Goal: Check status: Check status

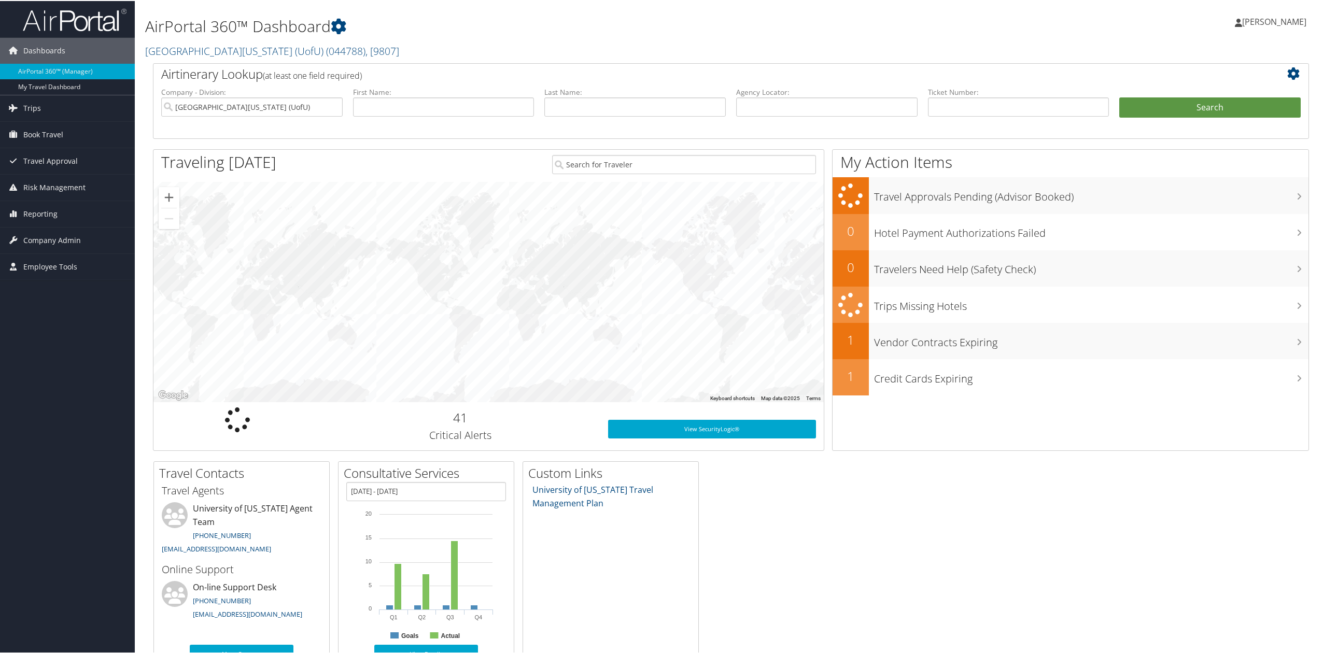
click at [946, 95] on label "Ticket Number:" at bounding box center [1018, 91] width 181 height 10
drag, startPoint x: 954, startPoint y: 103, endPoint x: 1039, endPoint y: 110, distance: 84.8
click at [957, 104] on input "text" at bounding box center [1018, 105] width 181 height 19
paste input "0067231676944"
type input "0067231676944"
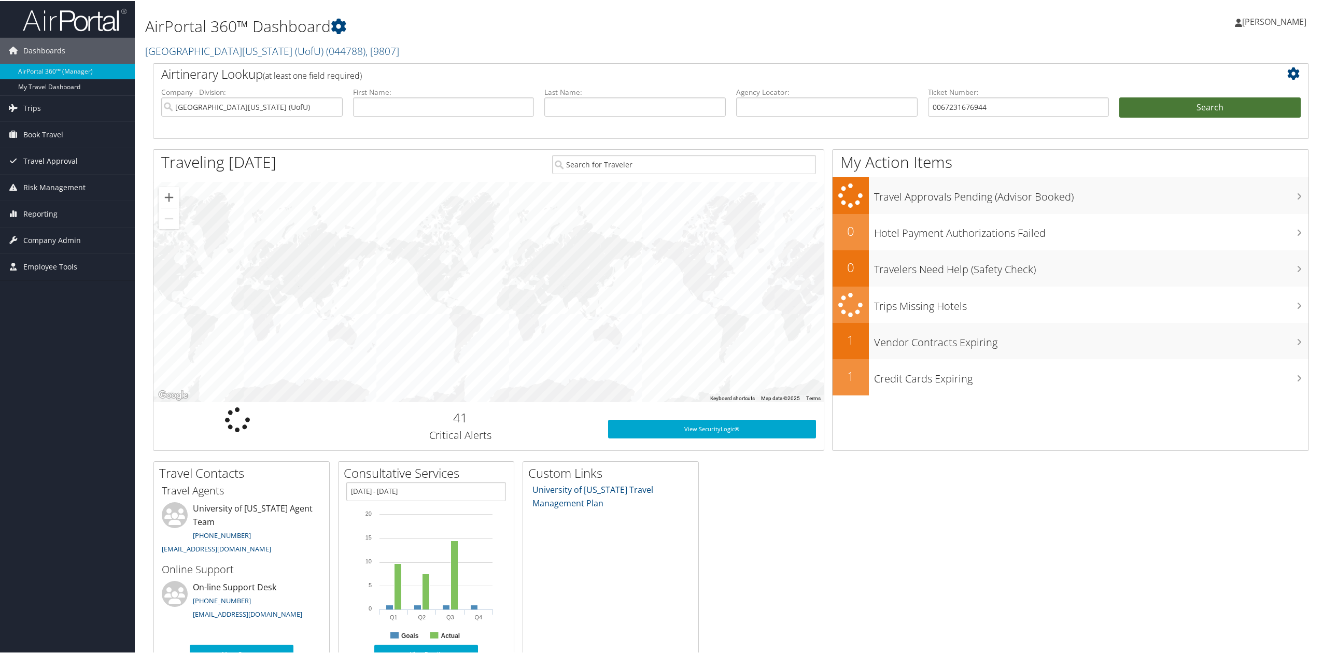
click at [1288, 96] on button "Search" at bounding box center [1209, 106] width 181 height 21
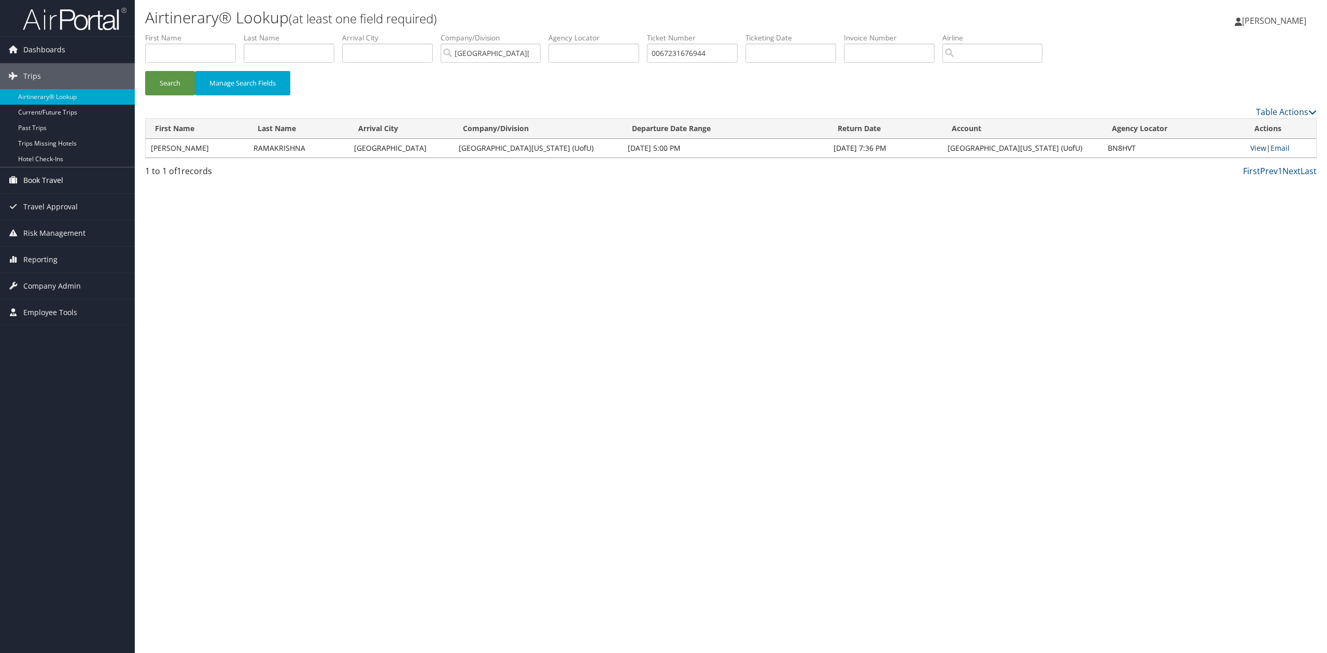
click at [46, 187] on span "Book Travel" at bounding box center [43, 180] width 40 height 26
click at [59, 307] on link "Reporting" at bounding box center [67, 306] width 135 height 26
click at [54, 329] on link "Unused Tickets" at bounding box center [67, 327] width 135 height 16
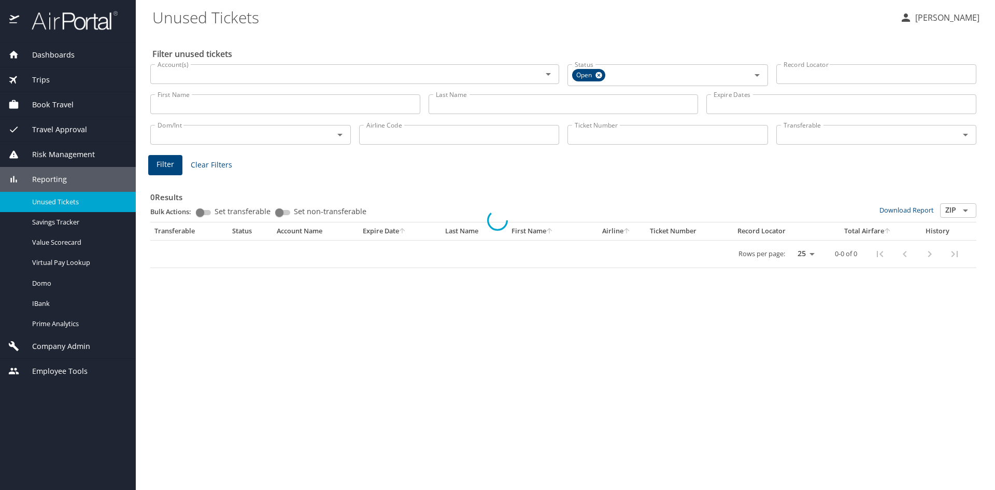
click at [618, 142] on input "Ticket Number" at bounding box center [668, 135] width 201 height 20
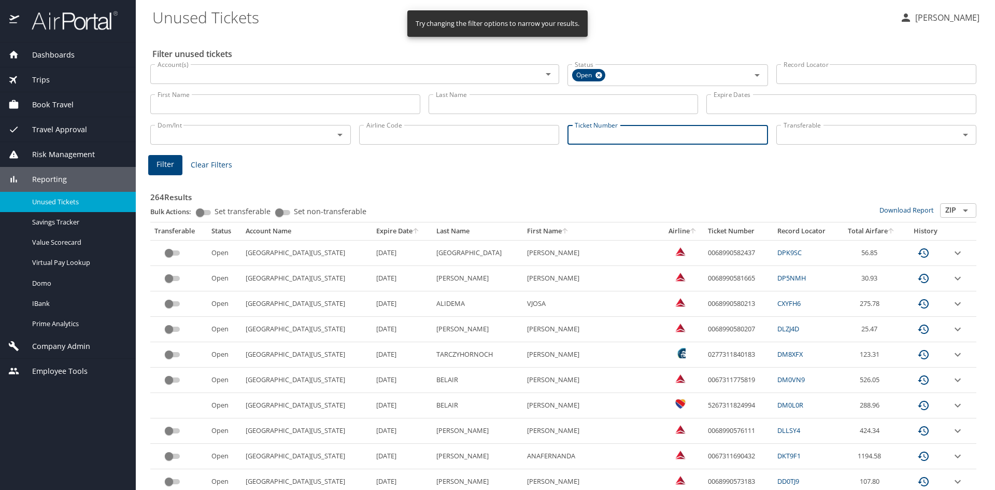
paste input "0067231676944"
type input "0067231676944"
click at [164, 161] on span "Filter" at bounding box center [166, 163] width 18 height 13
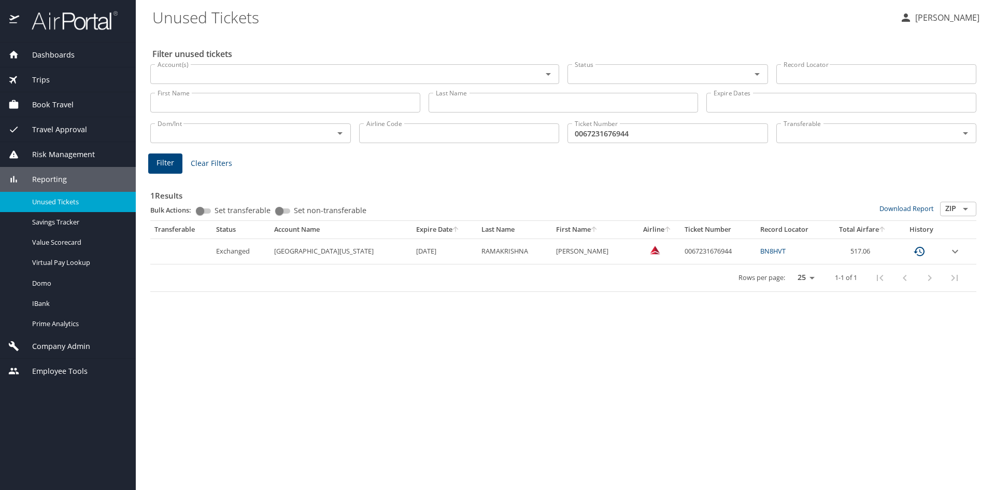
click at [913, 253] on icon "custom pagination table" at bounding box center [919, 251] width 12 height 12
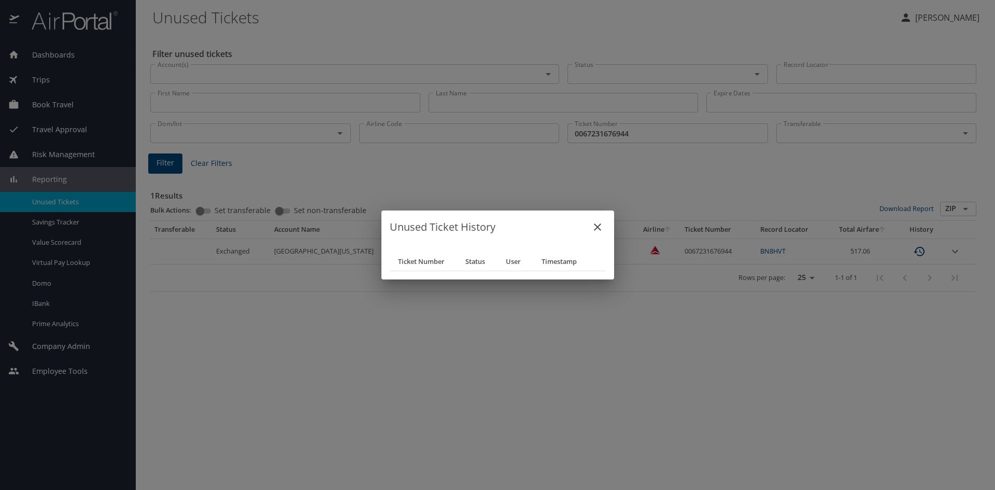
click at [601, 226] on icon "close" at bounding box center [597, 227] width 12 height 12
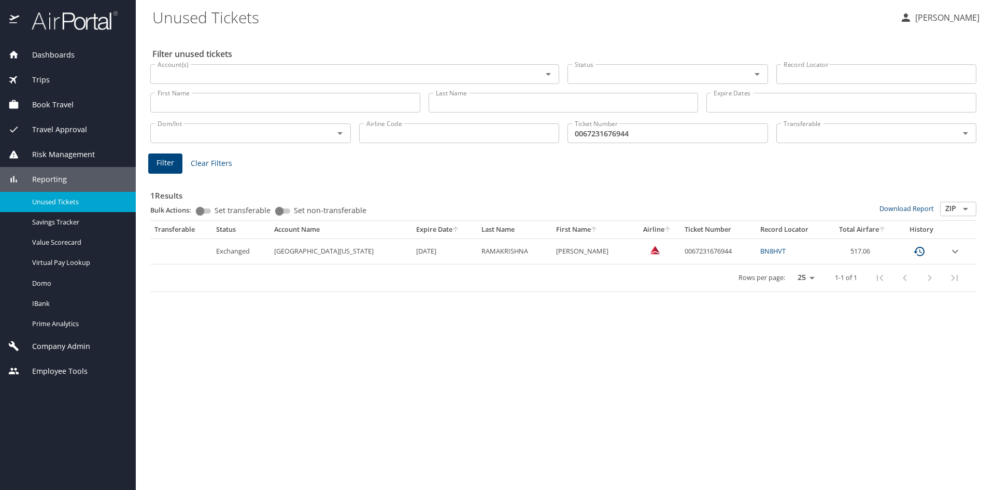
click at [760, 251] on link "BN8HVT" at bounding box center [772, 250] width 25 height 9
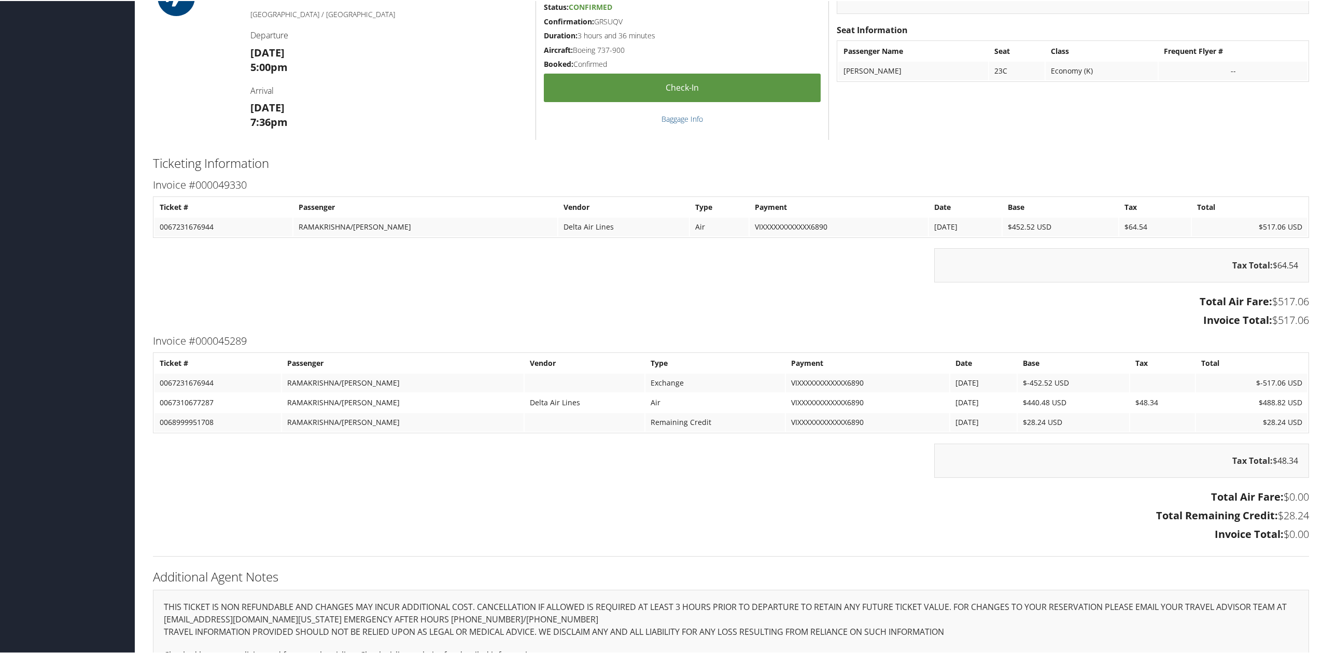
scroll to position [436, 0]
